Goal: Information Seeking & Learning: Learn about a topic

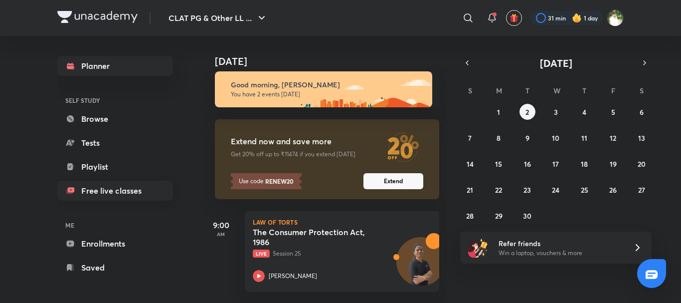
click at [107, 195] on link "Free live classes" at bounding box center [115, 191] width 116 height 20
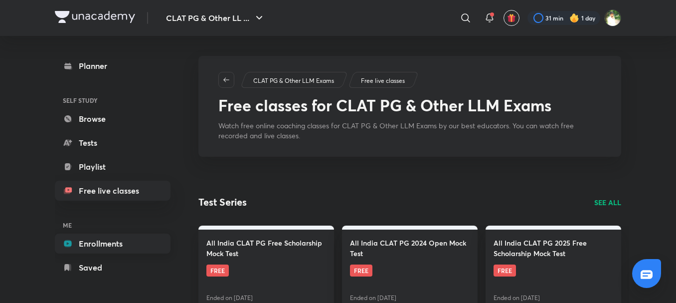
click at [116, 242] on link "Enrollments" at bounding box center [113, 243] width 116 height 20
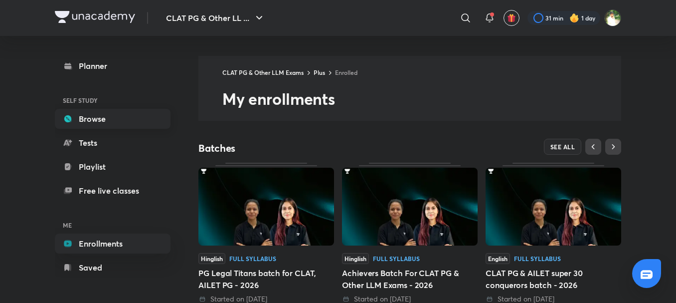
click at [93, 110] on link "Browse" at bounding box center [113, 119] width 116 height 20
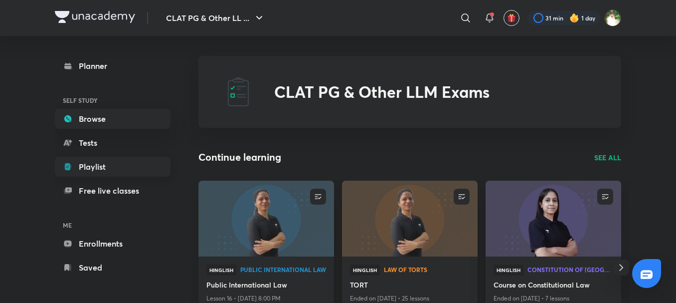
click at [107, 169] on link "Playlist" at bounding box center [113, 167] width 116 height 20
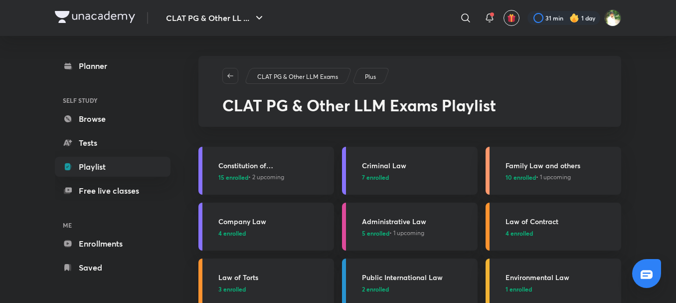
click at [375, 77] on p "Plus" at bounding box center [370, 76] width 11 height 9
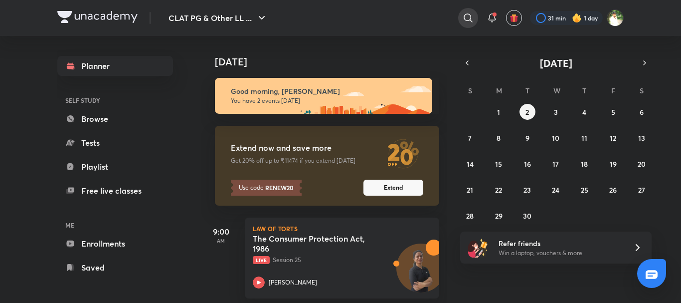
click at [466, 20] on icon at bounding box center [468, 18] width 12 height 12
click at [466, 20] on div "​" at bounding box center [387, 18] width 184 height 24
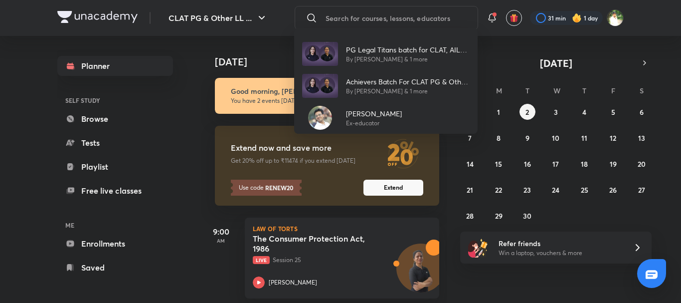
click at [158, 53] on div "PG Legal Titans batch for CLAT, AILET PG - 2026 By [PERSON_NAME] & 1 more Achie…" at bounding box center [340, 151] width 681 height 303
